Goal: Book appointment/travel/reservation

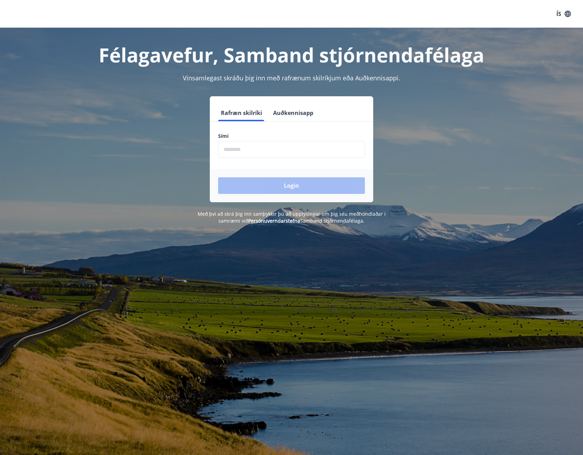
click at [267, 148] on input "phone" at bounding box center [291, 149] width 147 height 17
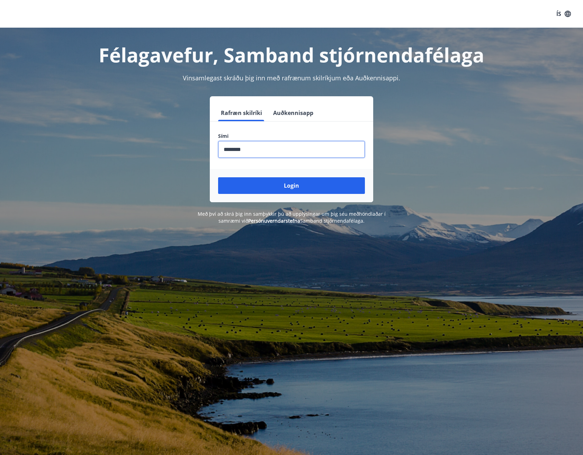
type input "********"
click at [218, 177] on button "Login" at bounding box center [291, 185] width 147 height 17
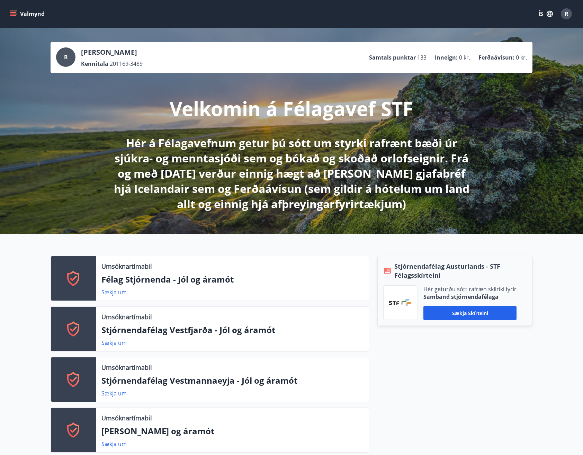
click at [121, 291] on link "Sækja um" at bounding box center [113, 292] width 25 height 8
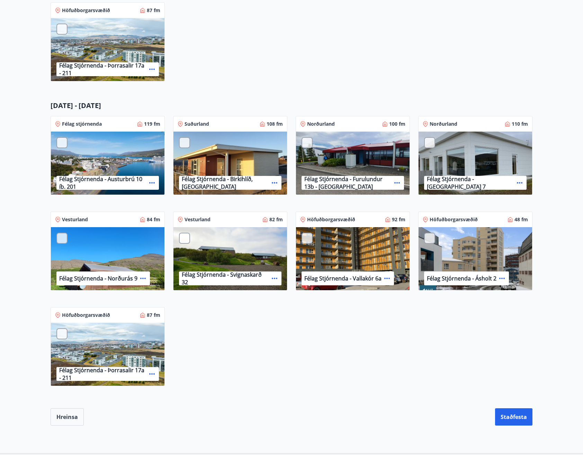
scroll to position [381, 0]
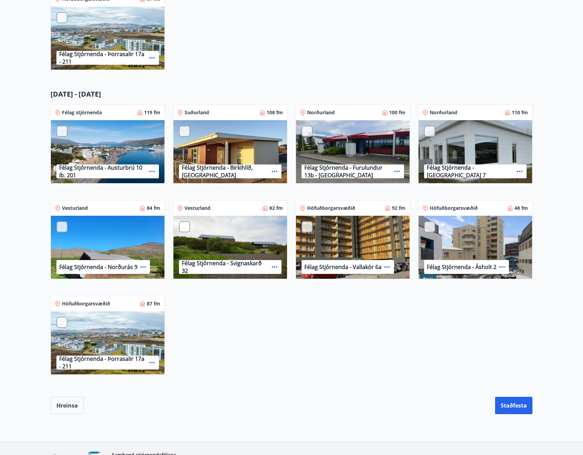
click at [378, 166] on p "Félag Stjórnenda - Furulundur 13b - Akureyri" at bounding box center [347, 171] width 87 height 15
click at [398, 169] on icon at bounding box center [397, 171] width 8 height 8
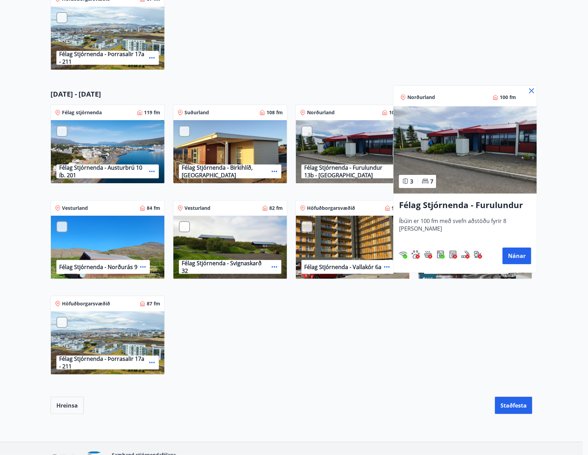
click at [363, 352] on div at bounding box center [294, 227] width 588 height 455
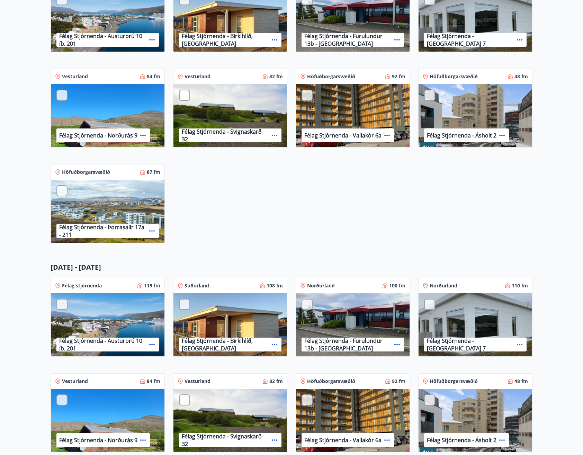
scroll to position [0, 0]
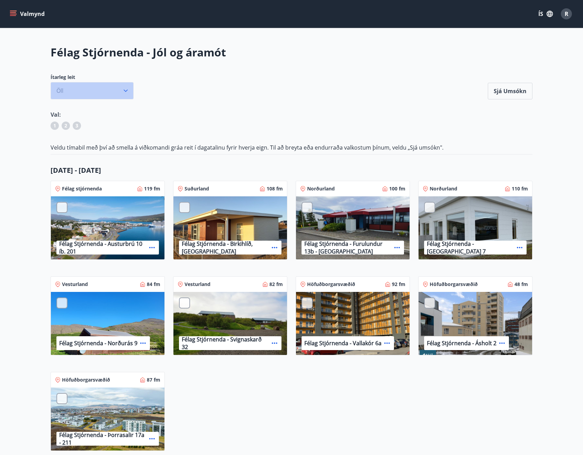
click at [124, 92] on icon "button" at bounding box center [125, 90] width 7 height 7
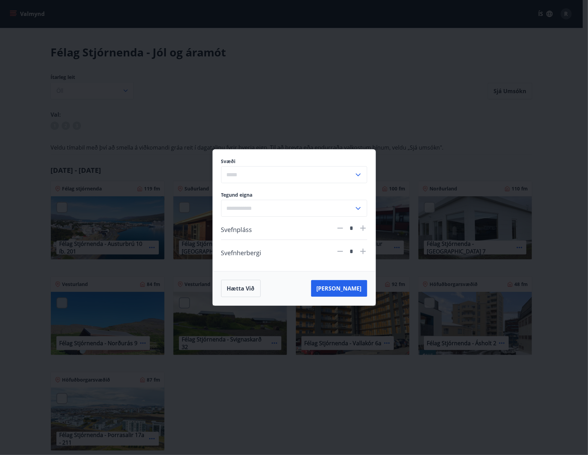
click at [248, 284] on button "Hætta við" at bounding box center [240, 288] width 39 height 17
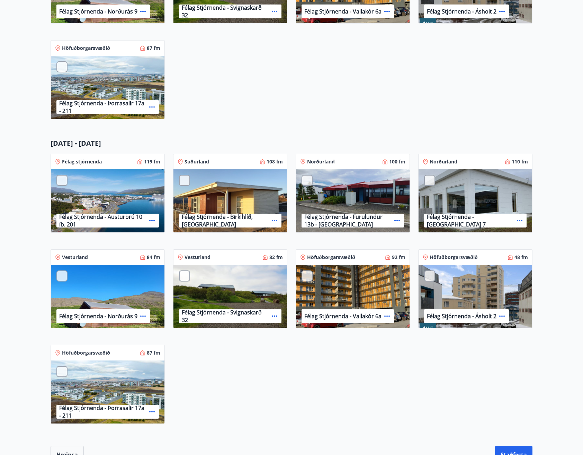
scroll to position [415, 0]
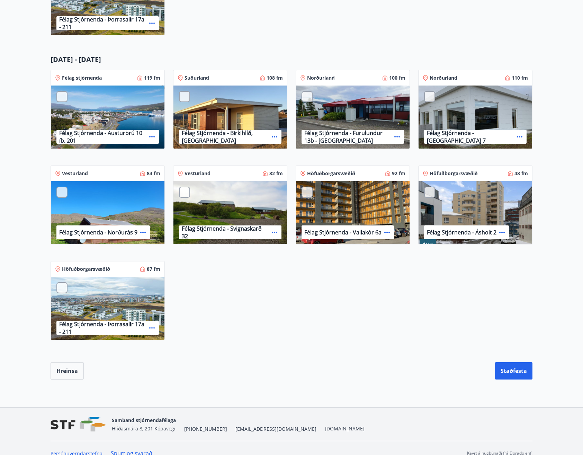
drag, startPoint x: 332, startPoint y: 135, endPoint x: 335, endPoint y: 116, distance: 18.9
click at [332, 134] on p "Félag Stjórnenda - Furulundur 13b - Akureyri" at bounding box center [347, 136] width 87 height 15
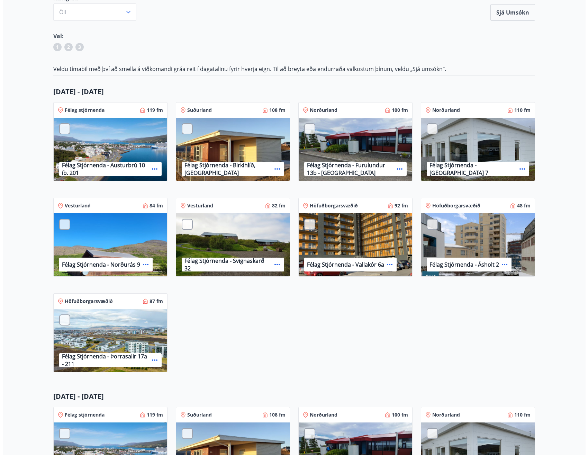
scroll to position [44, 0]
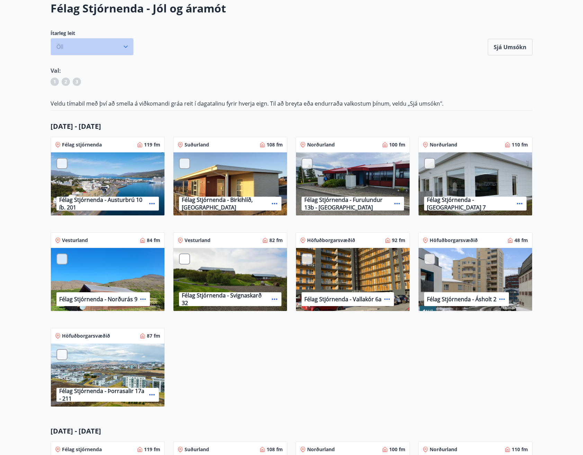
click at [125, 48] on icon "button" at bounding box center [125, 46] width 7 height 7
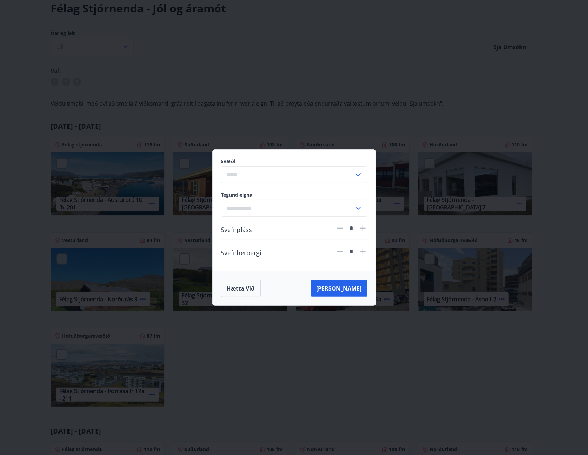
click at [363, 172] on div "​" at bounding box center [294, 174] width 146 height 17
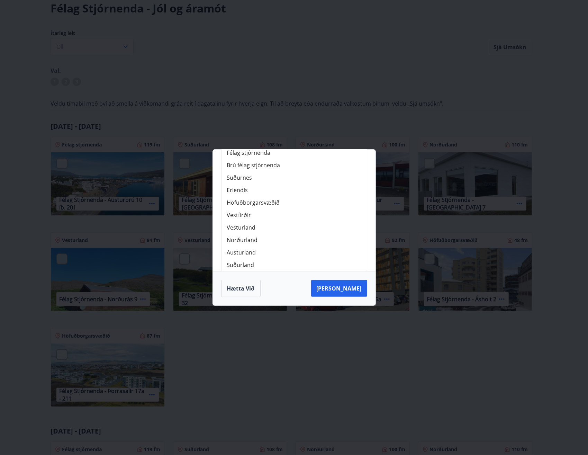
scroll to position [87, 0]
click at [241, 238] on li "Norðurland" at bounding box center [294, 240] width 145 height 12
type input "**********"
click at [356, 208] on icon at bounding box center [358, 208] width 5 height 3
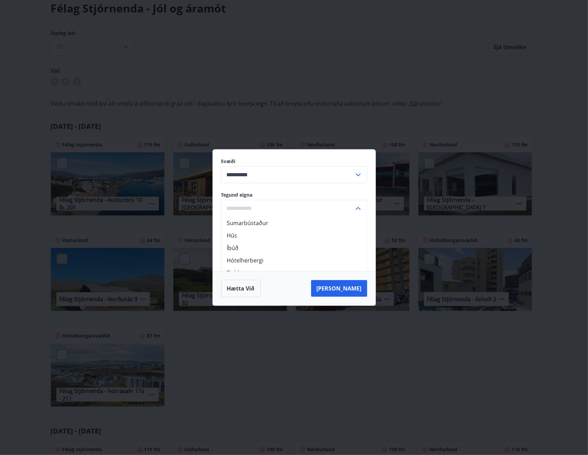
click at [353, 288] on button "Leita" at bounding box center [339, 288] width 56 height 17
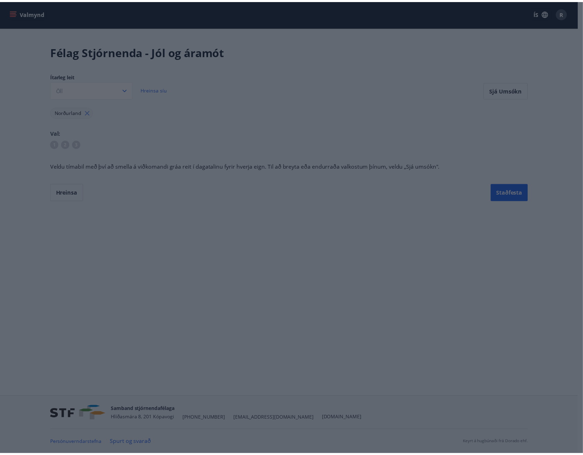
scroll to position [1, 0]
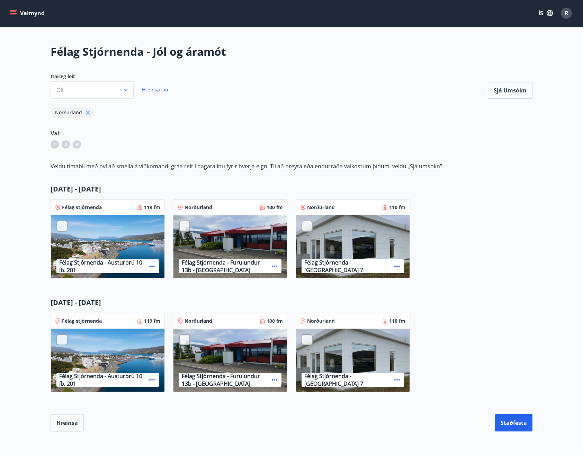
click at [337, 249] on div "Félag Stjórnenda - Hvassaland 7" at bounding box center [353, 247] width 114 height 64
click at [125, 87] on icon "button" at bounding box center [125, 90] width 7 height 7
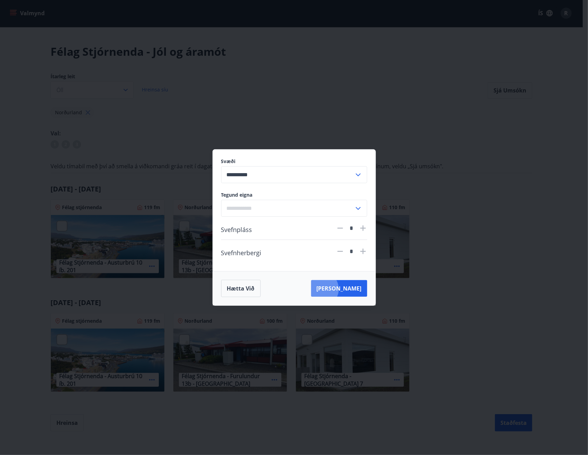
click at [352, 289] on button "Leita" at bounding box center [339, 288] width 56 height 17
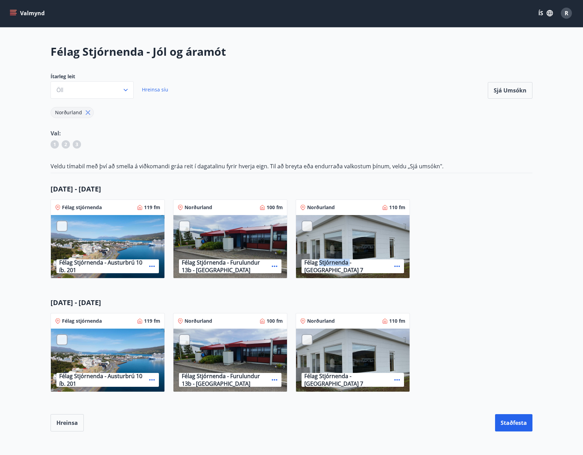
click at [340, 260] on div "Félag Stjórnenda - Hvassaland 7" at bounding box center [352, 266] width 102 height 14
click at [509, 422] on button "Staðfesta" at bounding box center [513, 422] width 37 height 17
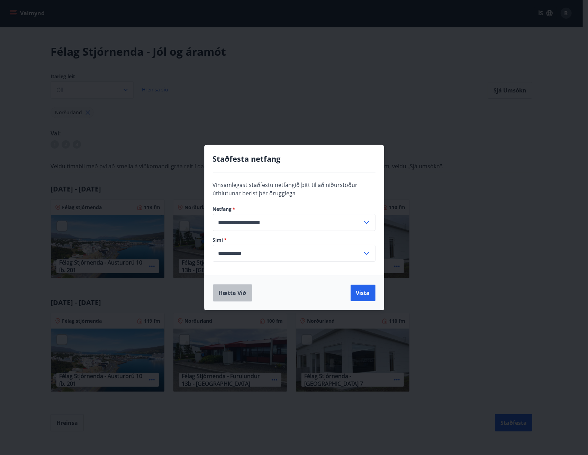
click at [242, 291] on button "Hætta við" at bounding box center [232, 292] width 39 height 17
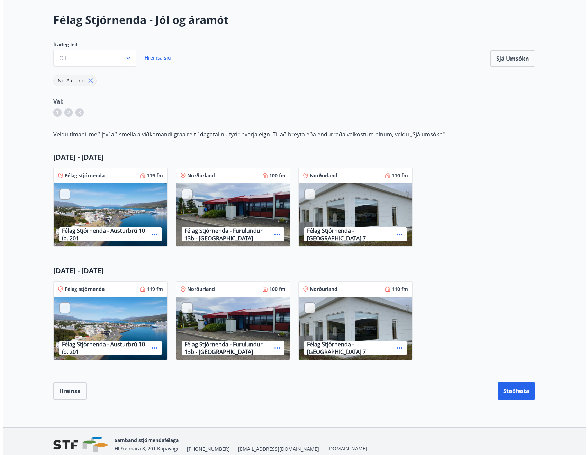
scroll to position [62, 0]
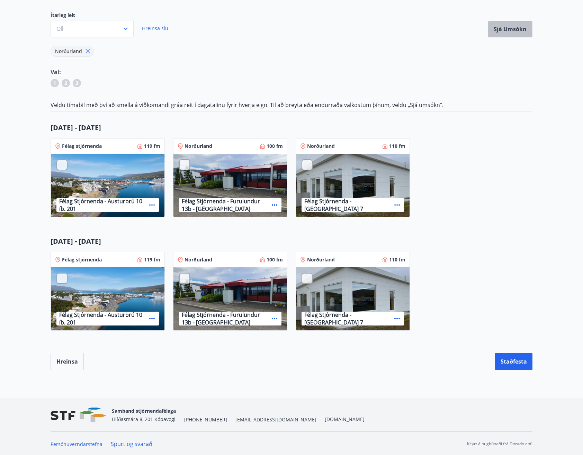
click at [511, 26] on button "Sjá umsókn" at bounding box center [510, 29] width 45 height 17
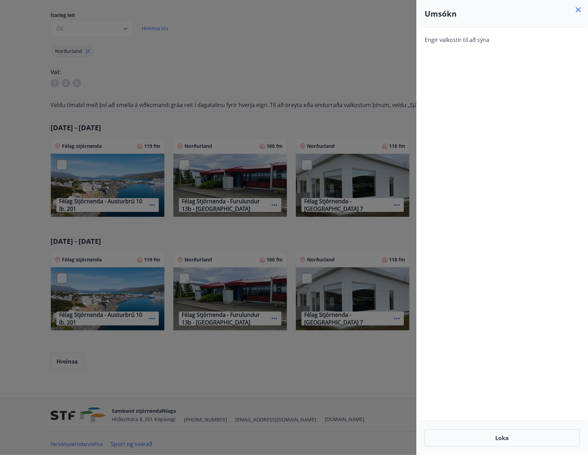
click at [582, 7] on icon at bounding box center [578, 10] width 8 height 8
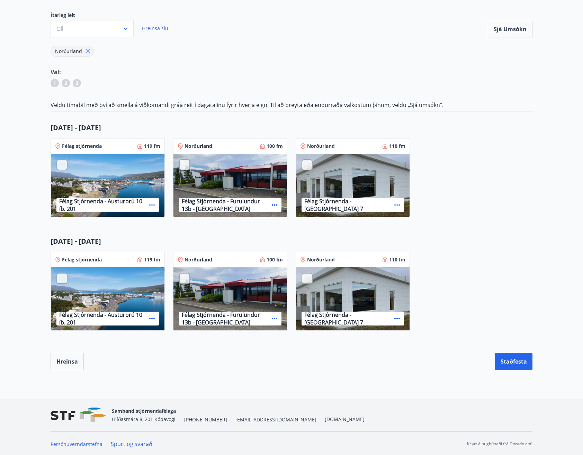
click at [337, 179] on div "Félag Stjórnenda - Hvassaland 7" at bounding box center [353, 186] width 114 height 64
drag, startPoint x: 337, startPoint y: 179, endPoint x: 401, endPoint y: 144, distance: 72.5
click at [401, 144] on p "110 fm" at bounding box center [397, 146] width 16 height 7
click at [393, 201] on icon at bounding box center [397, 205] width 8 height 8
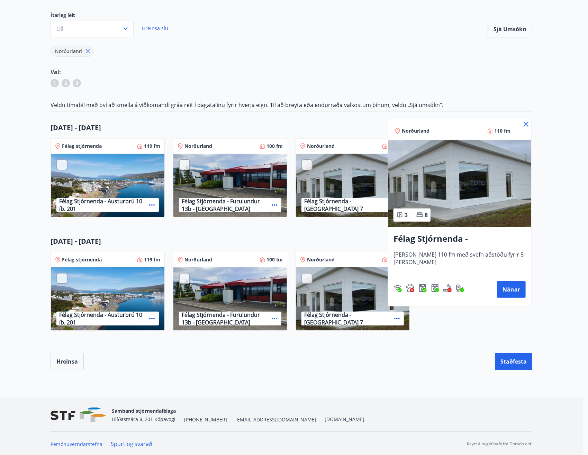
click at [506, 286] on button "Nánar" at bounding box center [511, 289] width 29 height 17
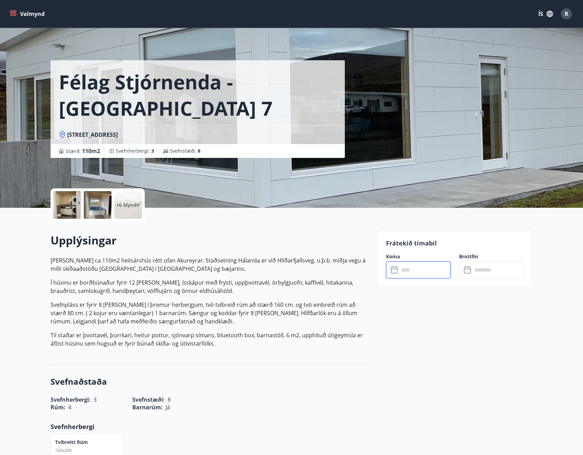
click at [426, 271] on input "text" at bounding box center [425, 269] width 52 height 17
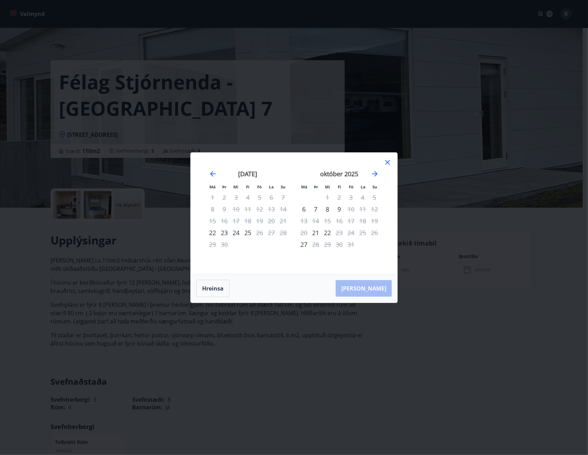
click at [372, 172] on icon "Move forward to switch to the next month." at bounding box center [375, 174] width 8 height 8
click at [372, 174] on icon "Move forward to switch to the next month." at bounding box center [375, 174] width 6 height 6
click at [390, 160] on icon at bounding box center [387, 162] width 5 height 5
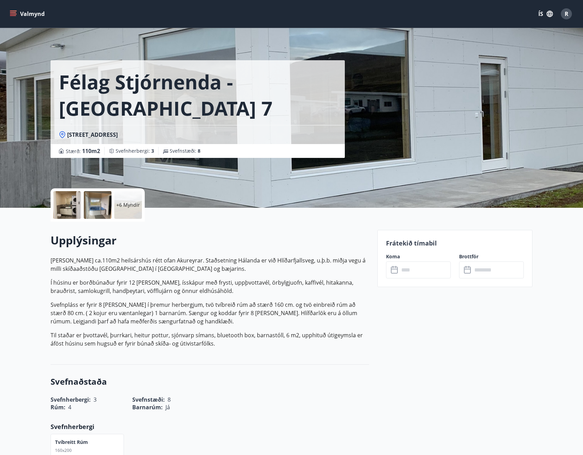
click at [9, 12] on button "Valmynd" at bounding box center [27, 14] width 39 height 12
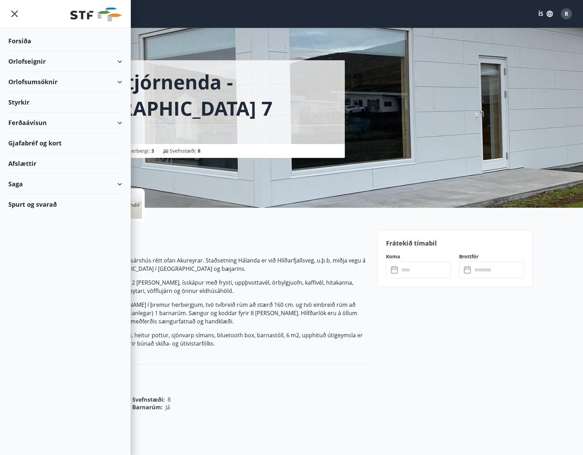
click at [24, 39] on div "Forsíða" at bounding box center [65, 41] width 114 height 20
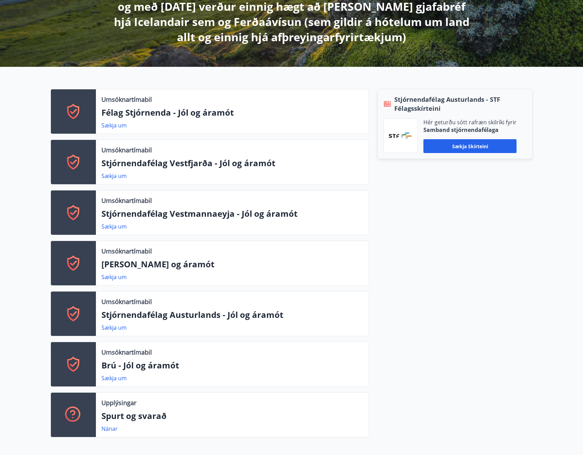
scroll to position [173, 0]
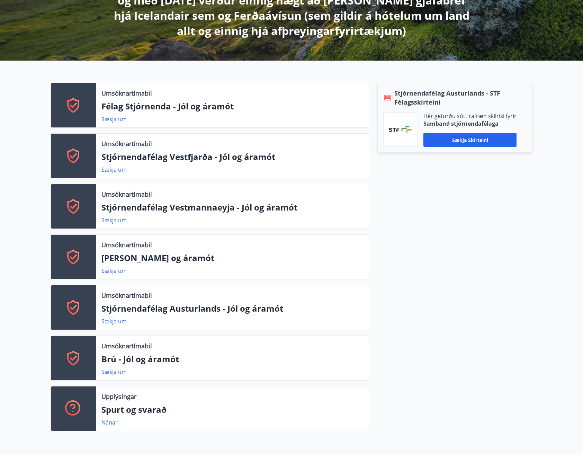
click at [116, 318] on link "Sækja um" at bounding box center [113, 321] width 25 height 8
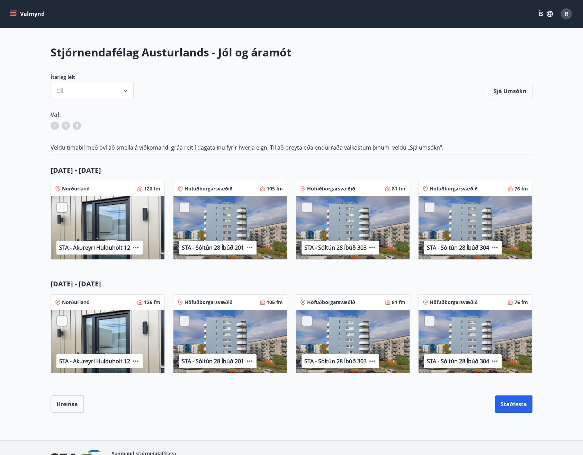
click at [107, 233] on div "STA - Akureyri Hulduholt 12" at bounding box center [108, 228] width 114 height 64
click at [86, 213] on div "STA - Akureyri Hulduholt 12" at bounding box center [108, 228] width 114 height 64
click at [136, 246] on icon at bounding box center [136, 247] width 8 height 8
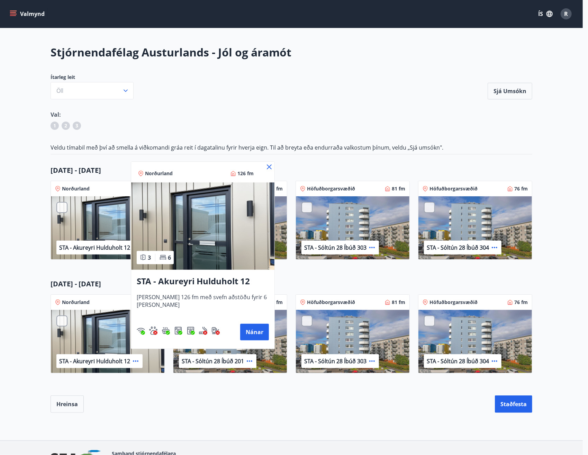
click at [254, 331] on button "Nánar" at bounding box center [254, 332] width 29 height 17
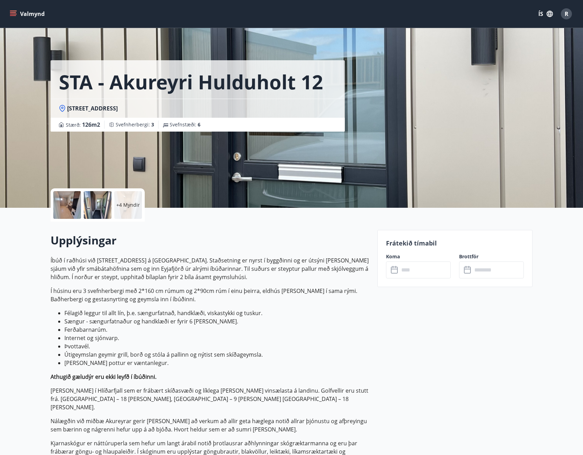
click at [425, 268] on input "text" at bounding box center [425, 269] width 52 height 17
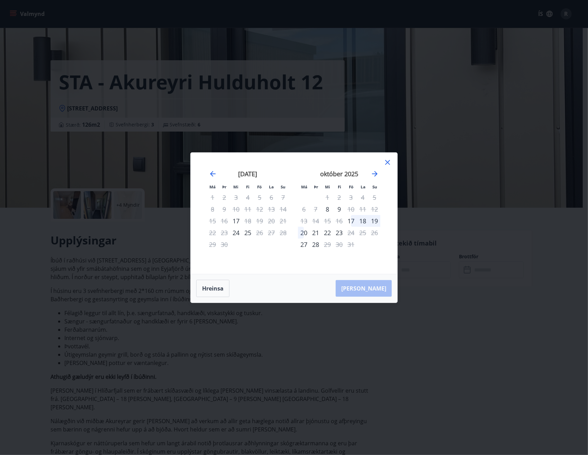
click at [376, 170] on icon "Move forward to switch to the next month." at bounding box center [375, 174] width 8 height 8
click at [386, 161] on icon at bounding box center [388, 162] width 8 height 8
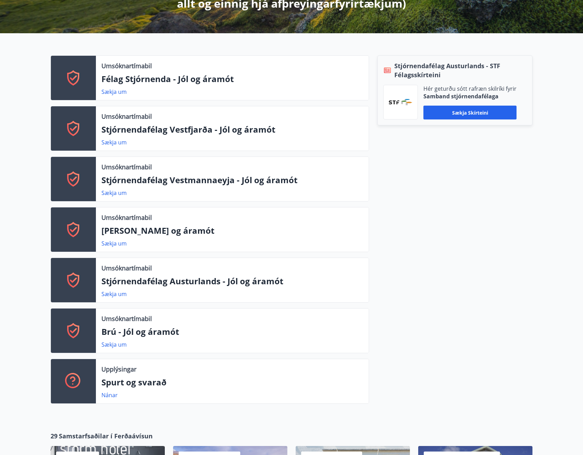
scroll to position [208, 0]
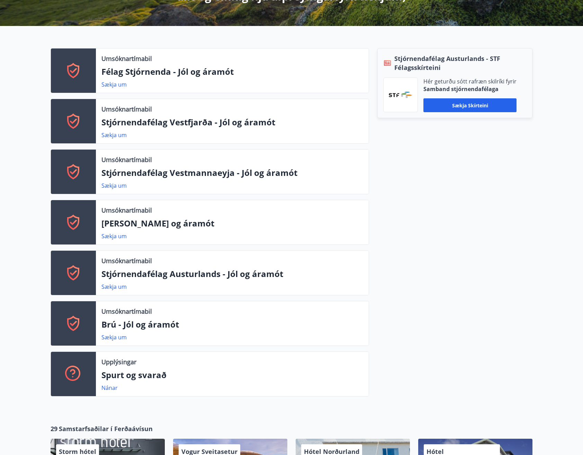
click at [110, 287] on link "Sækja um" at bounding box center [113, 287] width 25 height 8
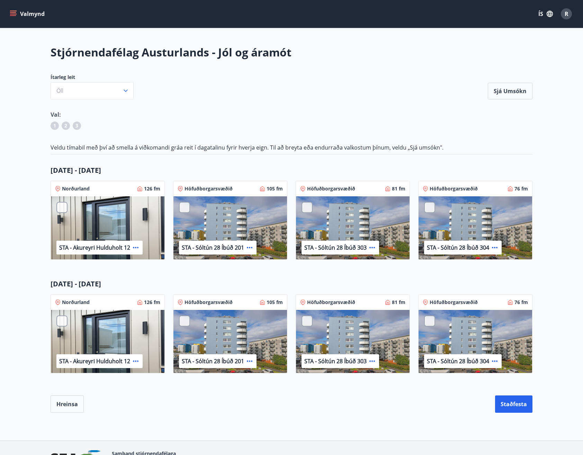
click at [134, 358] on icon at bounding box center [136, 361] width 8 height 8
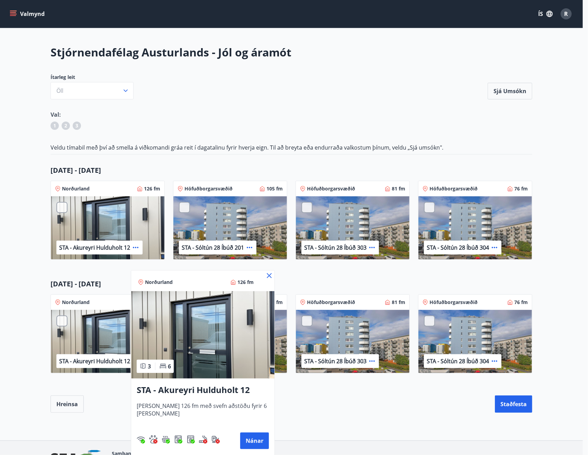
click at [248, 439] on button "Nánar" at bounding box center [254, 440] width 29 height 17
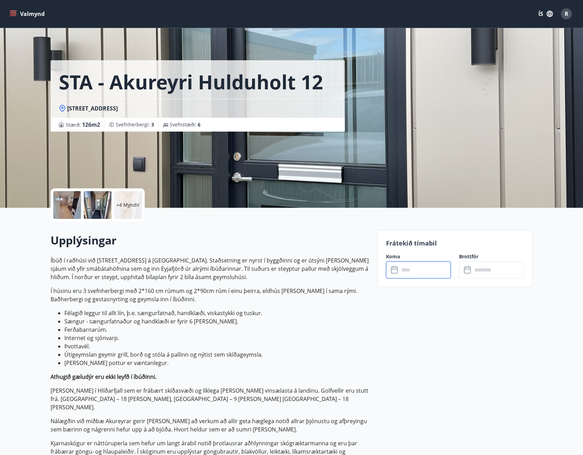
click at [429, 265] on input "text" at bounding box center [425, 269] width 52 height 17
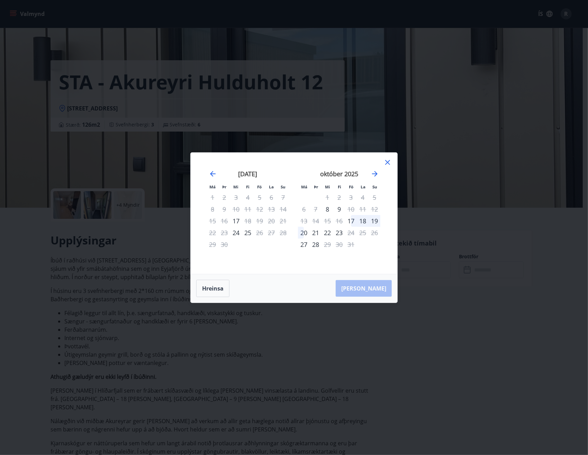
click at [374, 172] on icon "Move forward to switch to the next month." at bounding box center [375, 174] width 8 height 8
click at [389, 161] on icon at bounding box center [387, 162] width 5 height 5
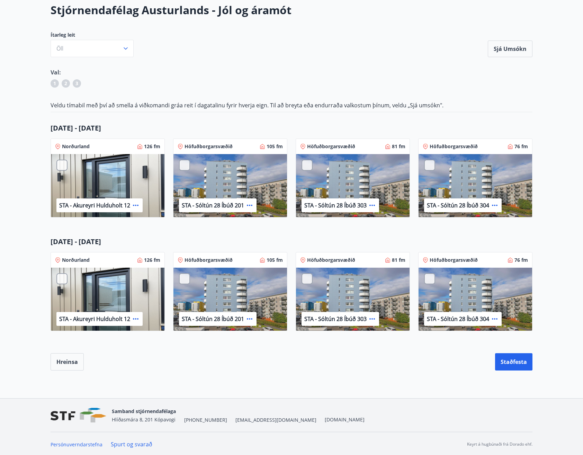
scroll to position [43, 0]
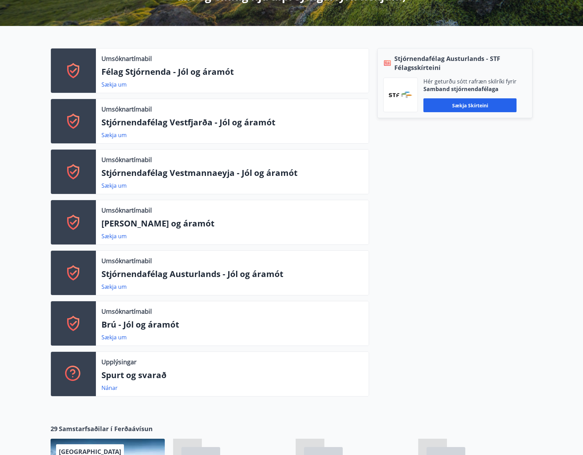
scroll to position [274, 0]
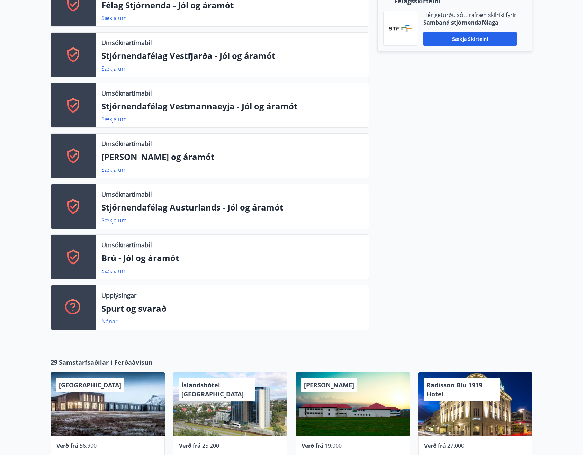
click at [117, 219] on link "Sækja um" at bounding box center [113, 220] width 25 height 8
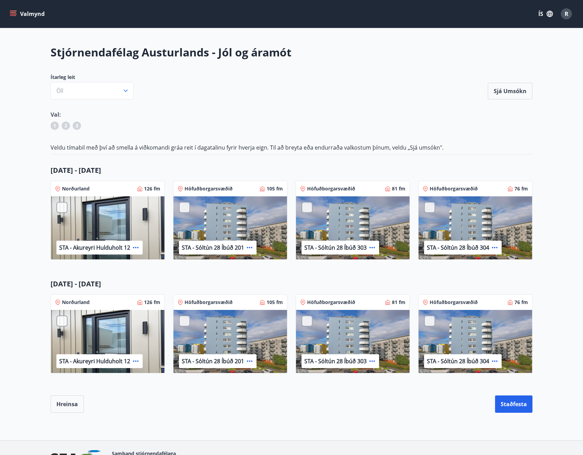
click at [56, 300] on icon at bounding box center [58, 302] width 6 height 6
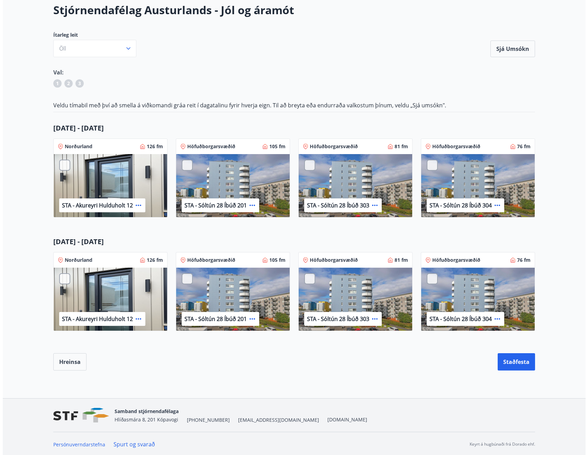
scroll to position [43, 0]
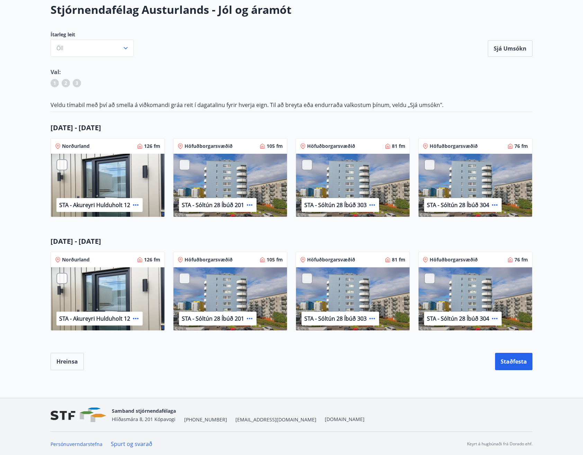
click at [58, 259] on icon at bounding box center [58, 259] width 2 height 2
click at [136, 314] on icon at bounding box center [136, 318] width 8 height 8
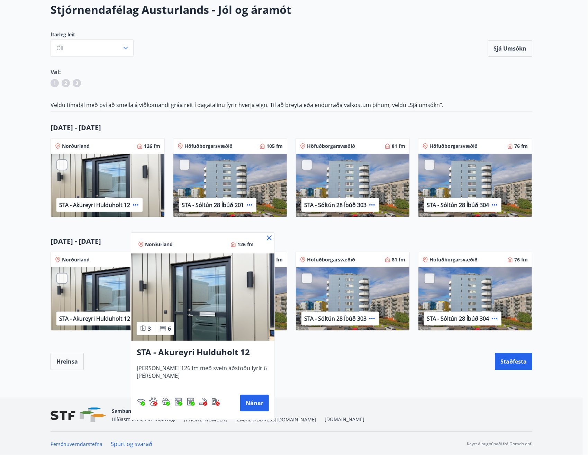
click at [141, 243] on icon at bounding box center [141, 244] width 2 height 2
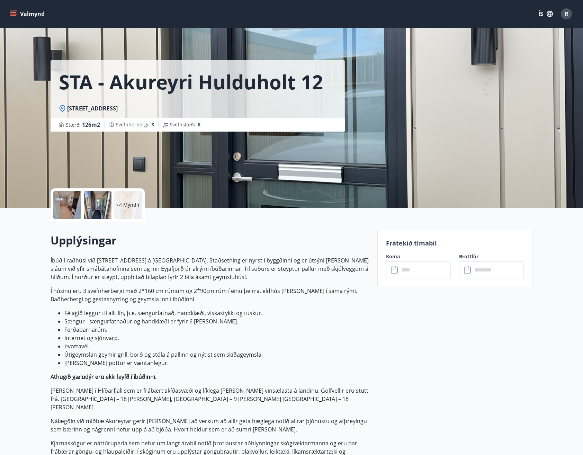
click at [434, 270] on input "text" at bounding box center [425, 269] width 52 height 17
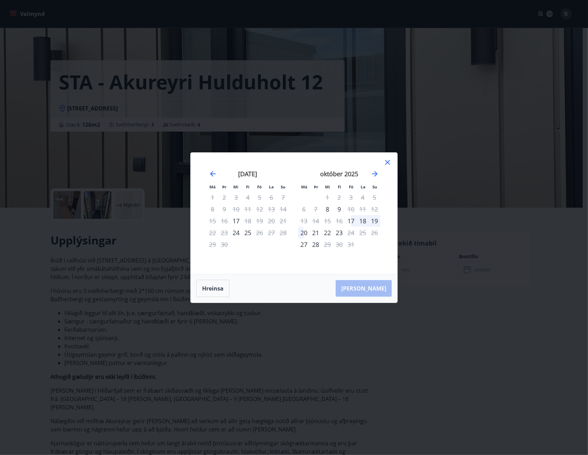
click at [375, 172] on icon "Move forward to switch to the next month." at bounding box center [375, 174] width 8 height 8
click at [388, 163] on icon at bounding box center [387, 162] width 5 height 5
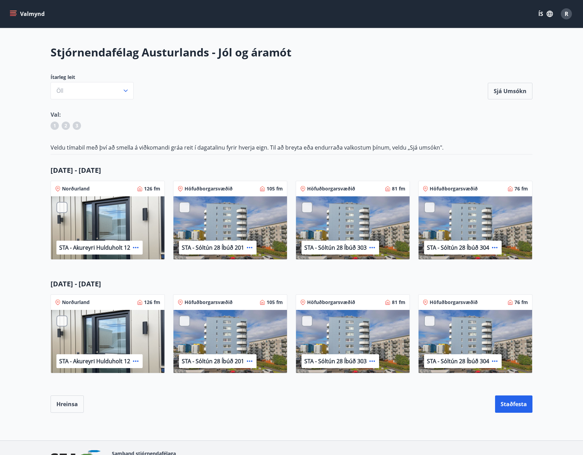
click at [60, 296] on div "Norðurland 126 fm" at bounding box center [108, 302] width 114 height 15
click at [124, 89] on icon "button" at bounding box center [125, 90] width 7 height 7
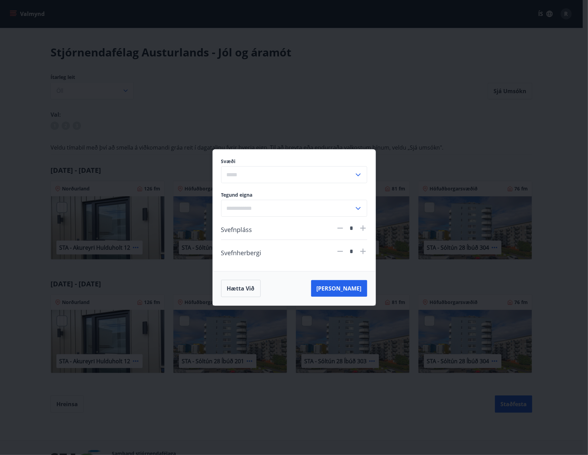
click at [332, 121] on div "Svæði ​ Tegund eigna ​ Svefnpláss * Svefnherbergi * Hætta við Leita" at bounding box center [294, 227] width 588 height 455
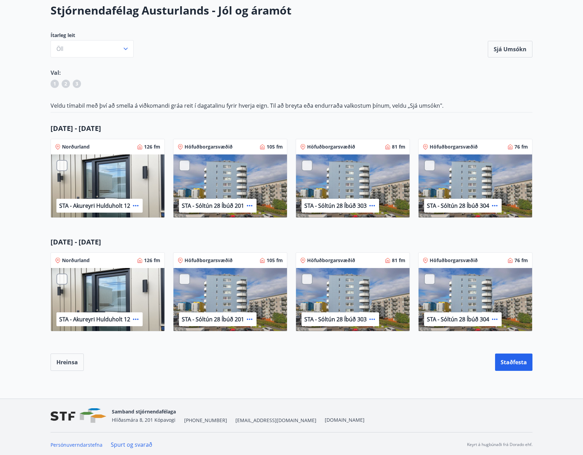
scroll to position [43, 0]
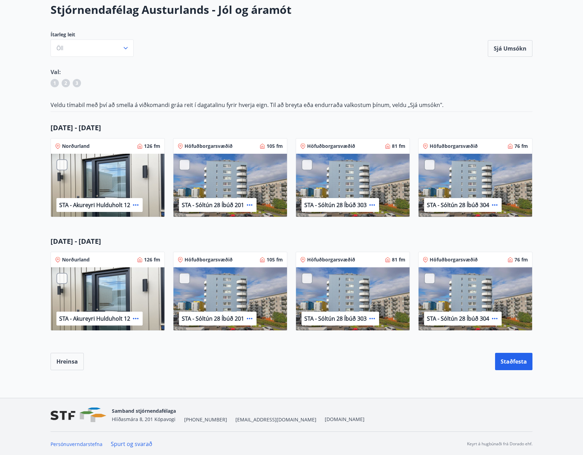
click at [85, 256] on p "Norðurland" at bounding box center [76, 259] width 28 height 7
click at [58, 259] on icon at bounding box center [58, 259] width 2 height 2
click at [59, 316] on p "STA - Akureyri Hulduholt 12" at bounding box center [94, 319] width 71 height 8
click at [60, 276] on div at bounding box center [61, 278] width 11 height 11
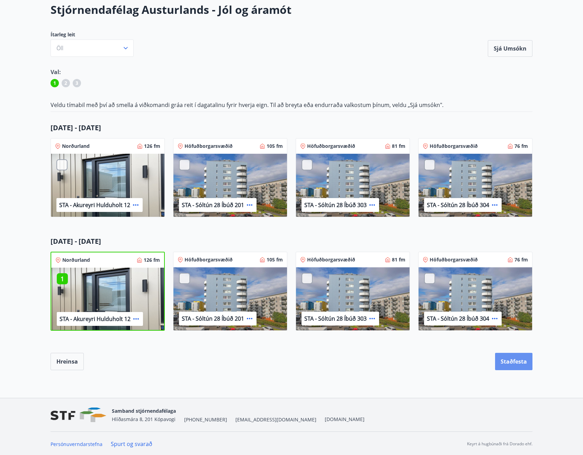
click at [511, 360] on button "Staðfesta" at bounding box center [513, 361] width 37 height 17
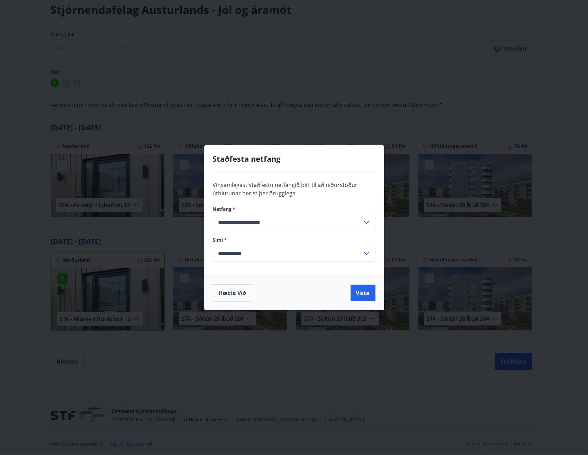
click at [368, 291] on button "Vista" at bounding box center [363, 293] width 25 height 17
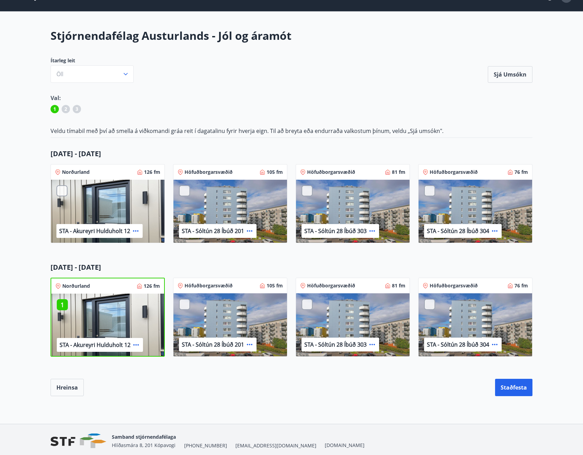
scroll to position [0, 0]
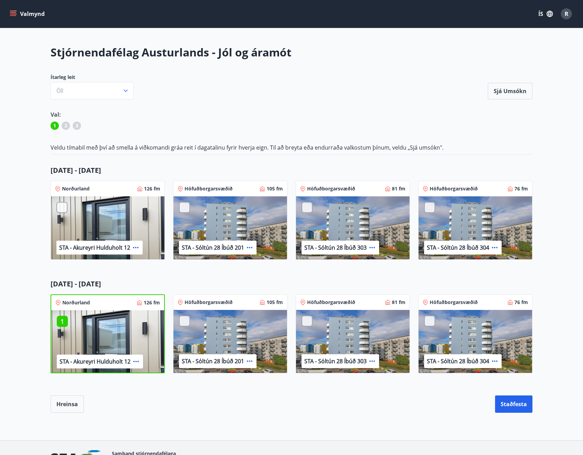
click at [12, 12] on icon "menu" at bounding box center [13, 12] width 6 height 1
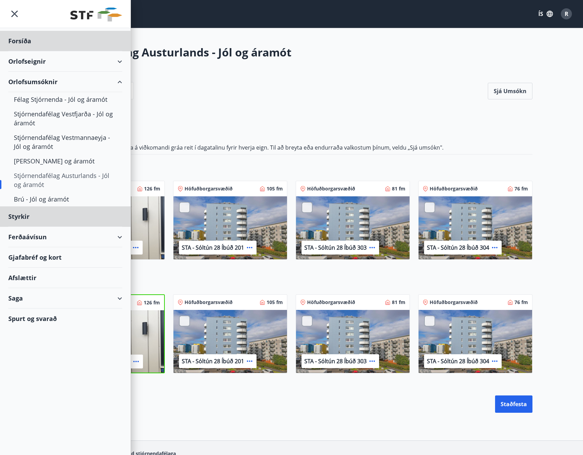
click at [27, 42] on div "Forsíða" at bounding box center [65, 41] width 114 height 20
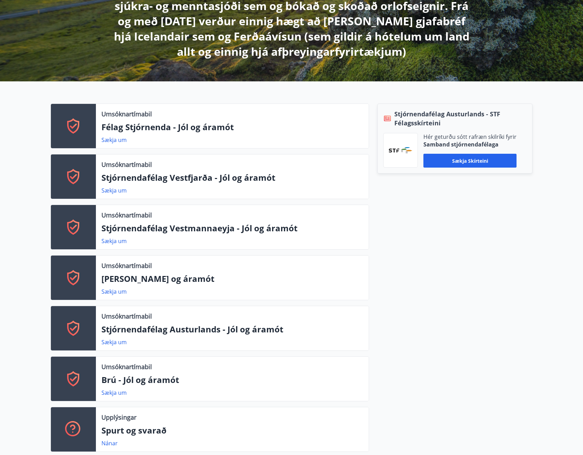
scroll to position [138, 0]
